Goal: Task Accomplishment & Management: Manage account settings

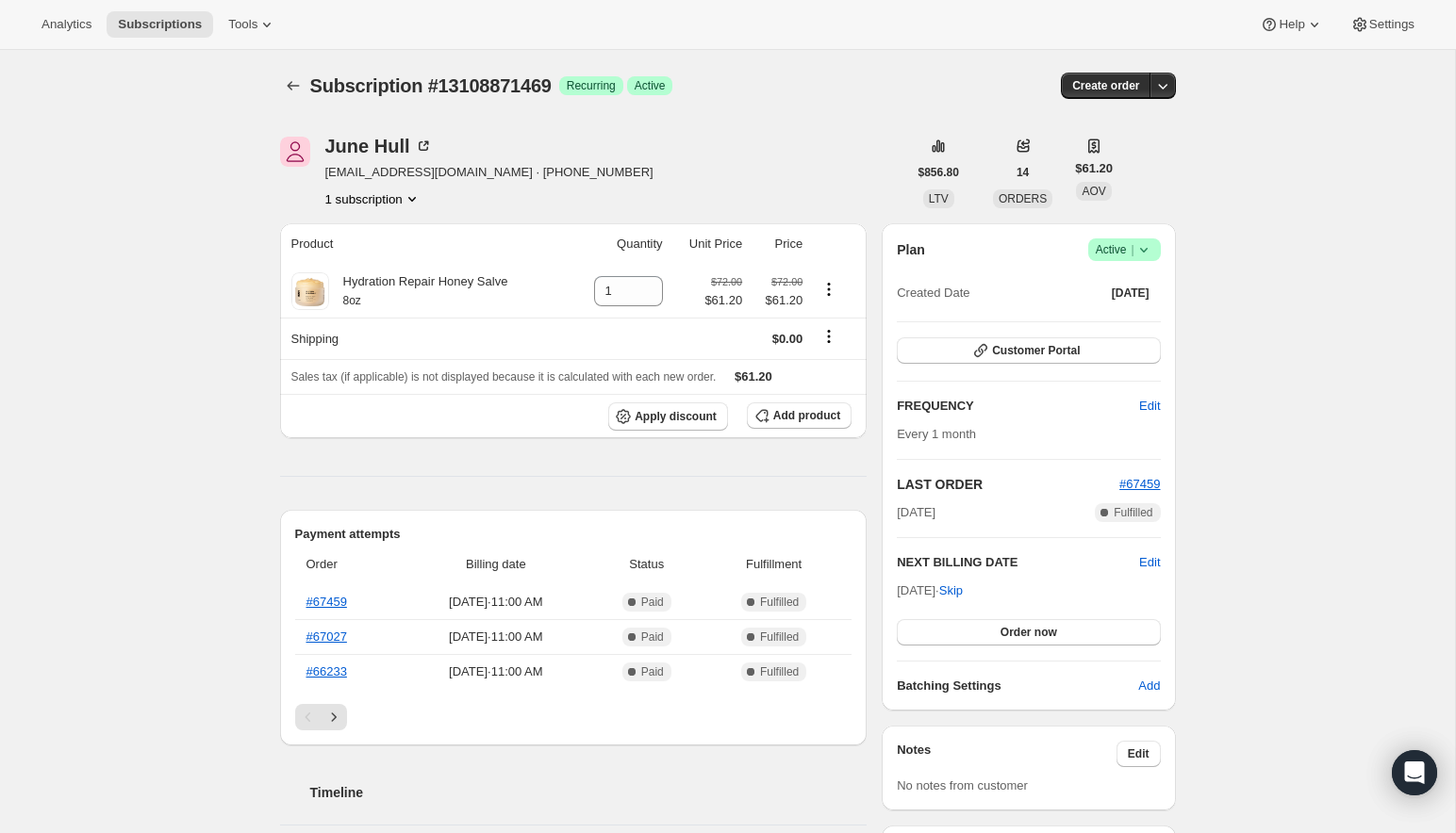
click at [1149, 249] on icon at bounding box center [1143, 250] width 18 height 18
click at [1124, 315] on span "Cancel subscription" at bounding box center [1119, 317] width 107 height 15
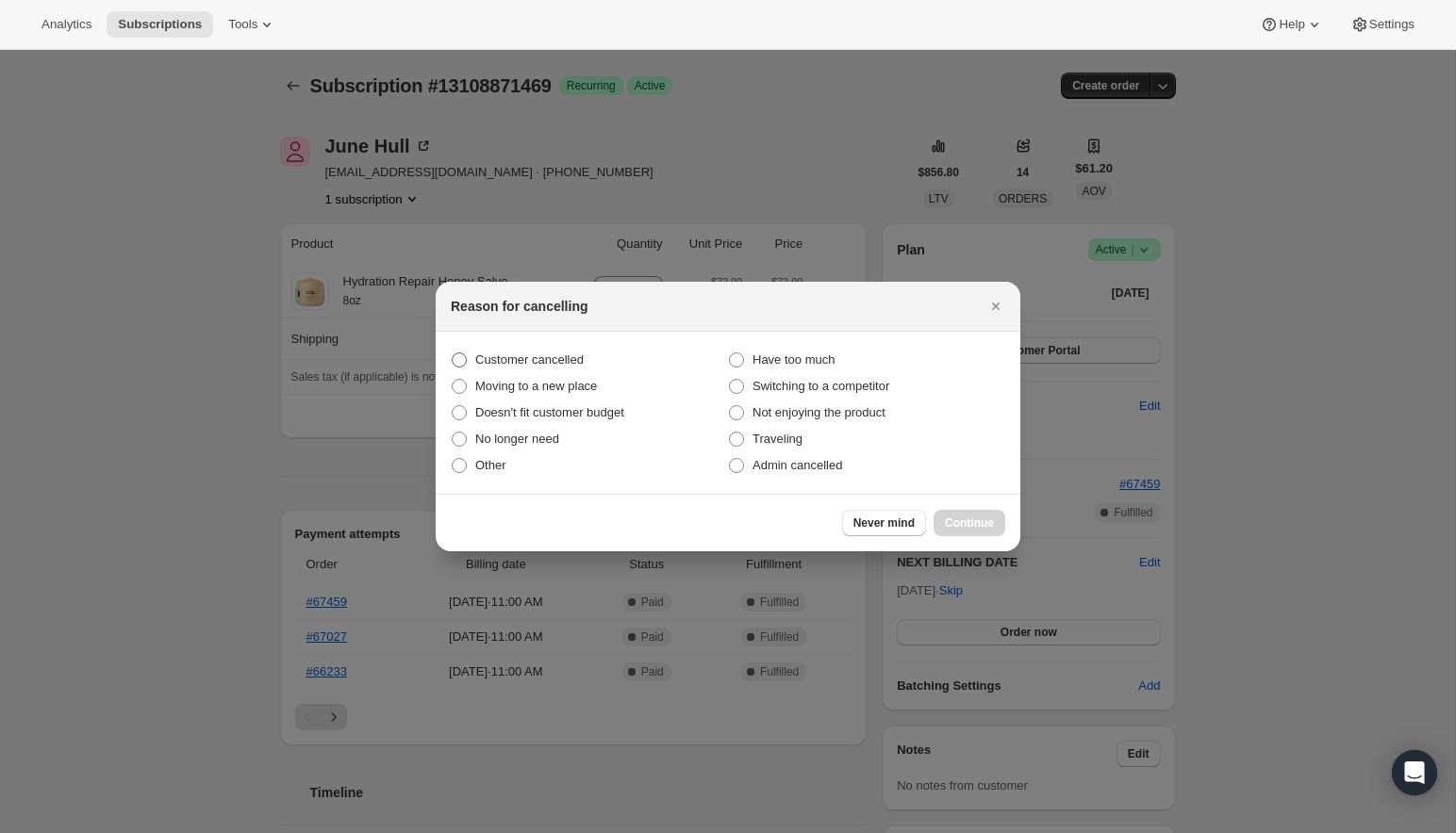
click at [549, 366] on span "Customer cancelled" at bounding box center [529, 359] width 109 height 15
click at [453, 353] on input "Customer cancelled" at bounding box center [452, 352] width 1 height 1
radio input "true"
click at [980, 522] on span "Continue" at bounding box center [969, 523] width 49 height 16
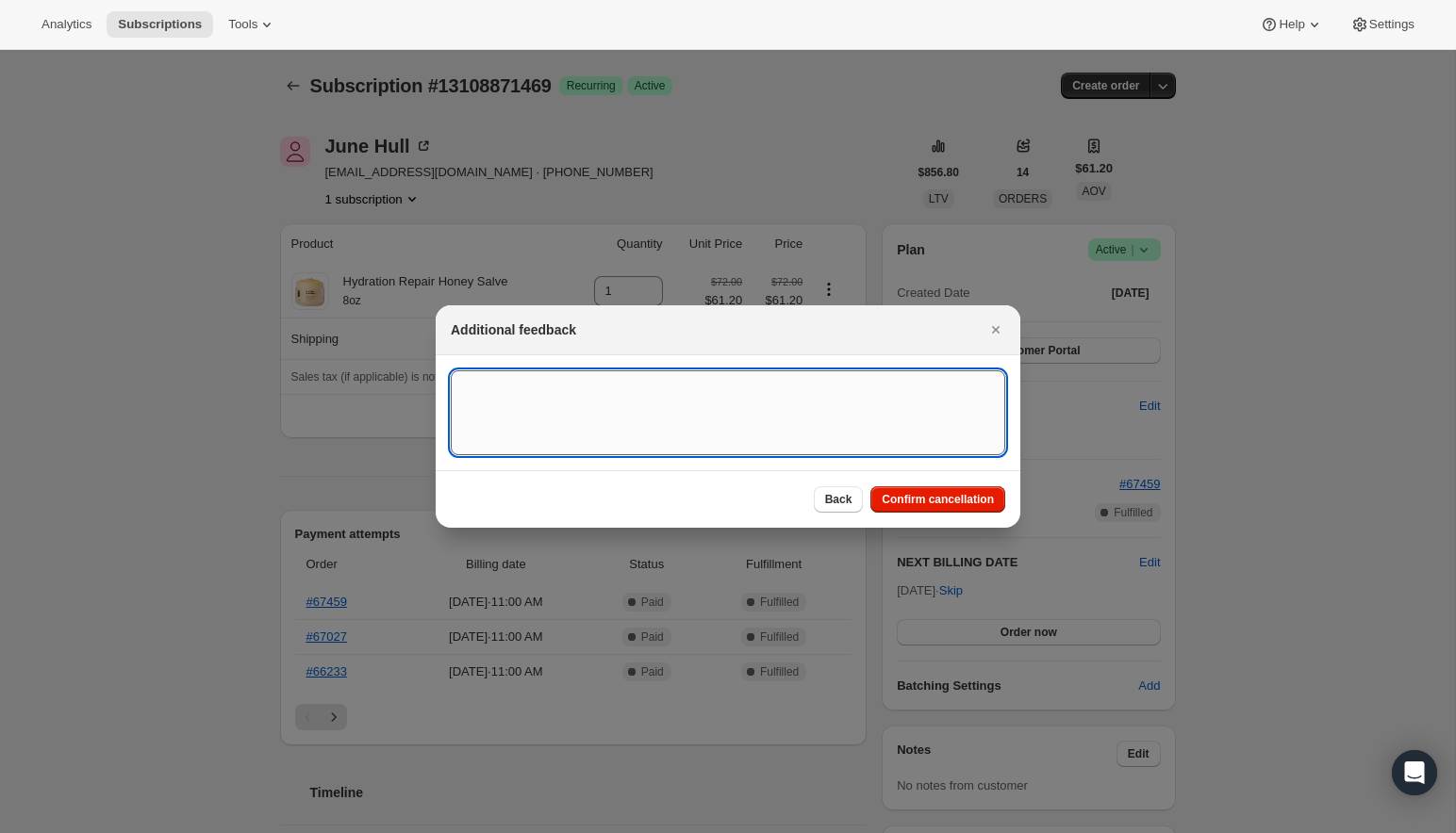
click at [775, 417] on textarea ":rbk:" at bounding box center [728, 413] width 555 height 84
click at [550, 386] on textarea "Customer passsed away and husband wrote hand note to" at bounding box center [728, 413] width 555 height 84
click at [818, 394] on textarea "Customer passed away and husband wrote hand note to" at bounding box center [728, 413] width 555 height 84
type textarea "Customer passed away and husband wrote hand note to cancel"
click at [955, 503] on span "Confirm cancellation" at bounding box center [938, 500] width 113 height 16
